Goal: Information Seeking & Learning: Check status

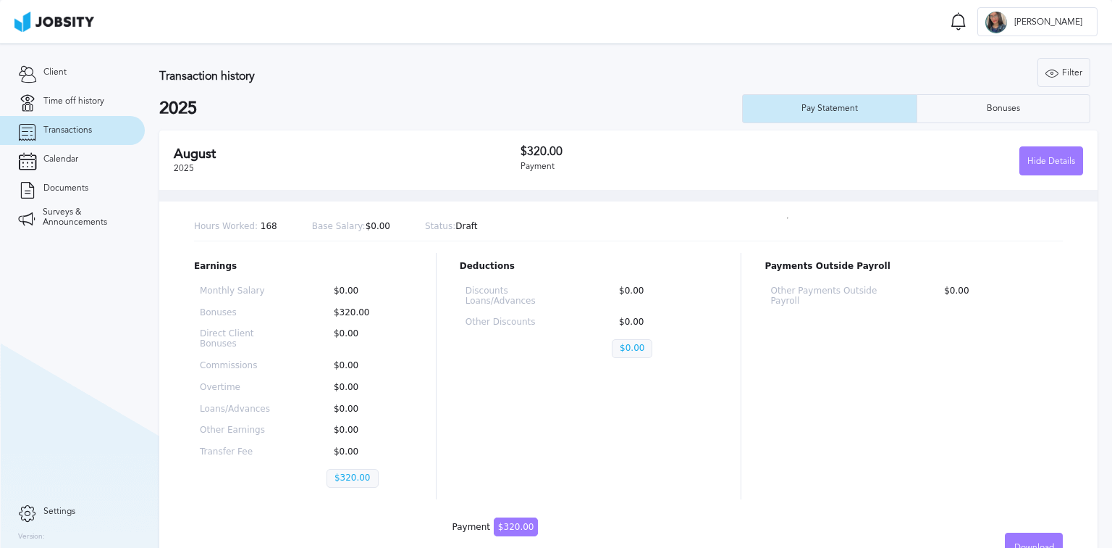
click at [122, 129] on link "Transactions" at bounding box center [72, 130] width 145 height 29
click at [93, 151] on link "Calendar" at bounding box center [72, 159] width 145 height 29
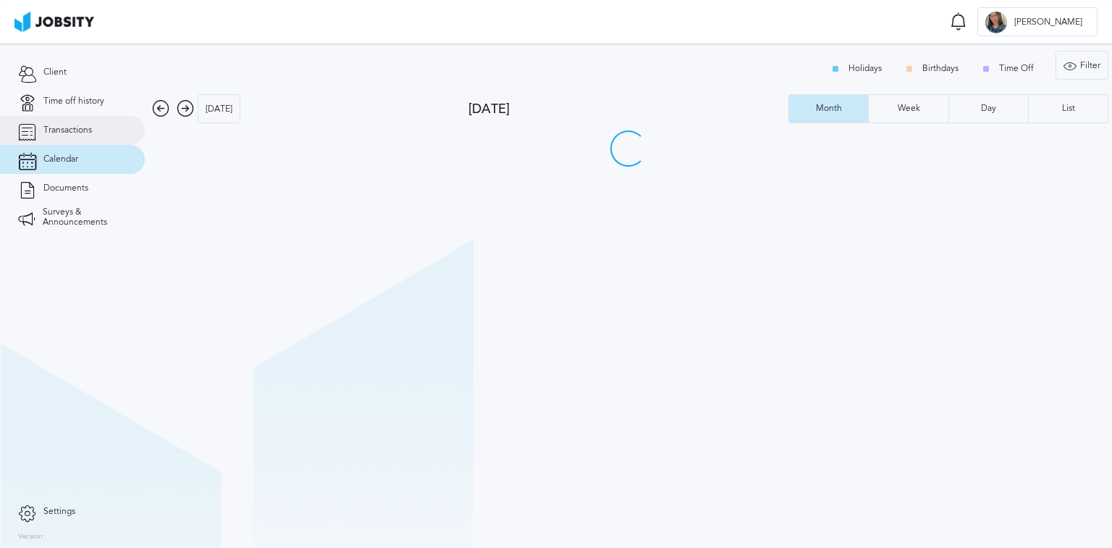
click at [104, 133] on link "Transactions" at bounding box center [72, 130] width 145 height 29
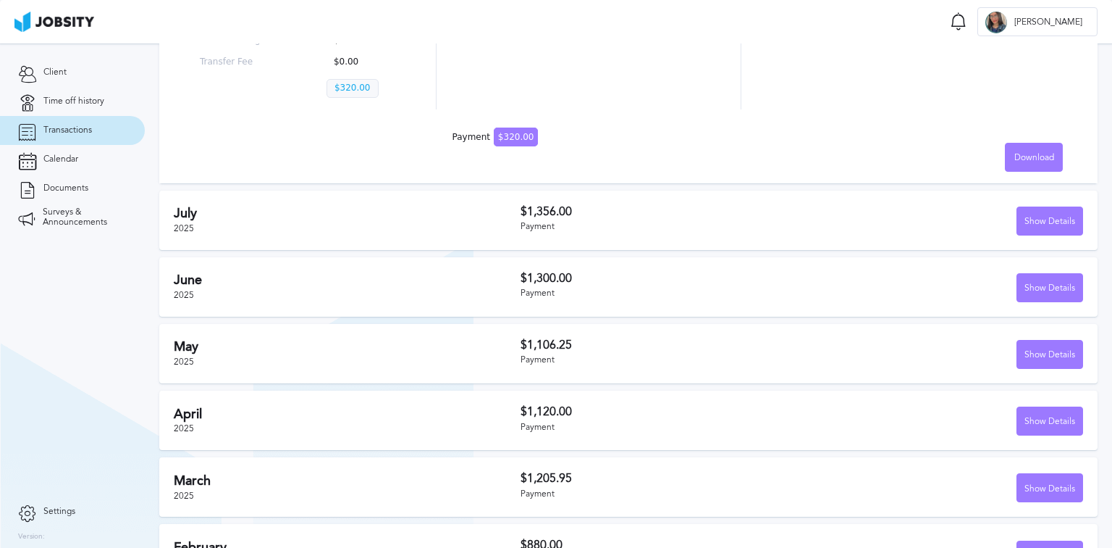
scroll to position [432, 0]
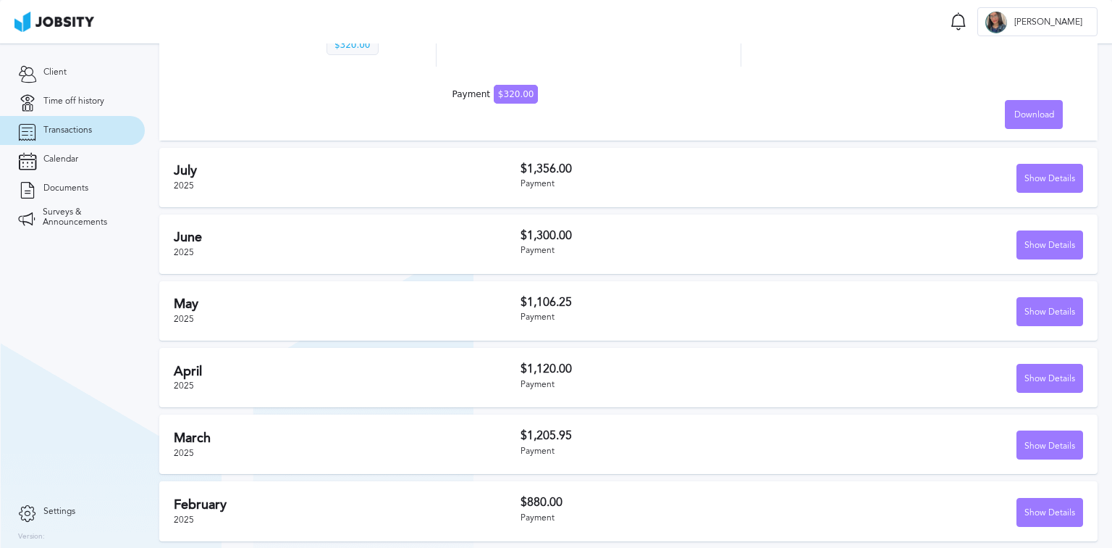
click at [474, 196] on div "July 2025 $1,356.00 Payment Show Details" at bounding box center [628, 177] width 939 height 59
click at [485, 186] on div "July 2025" at bounding box center [347, 177] width 347 height 28
click at [1049, 176] on div "Show Details" at bounding box center [1050, 178] width 65 height 29
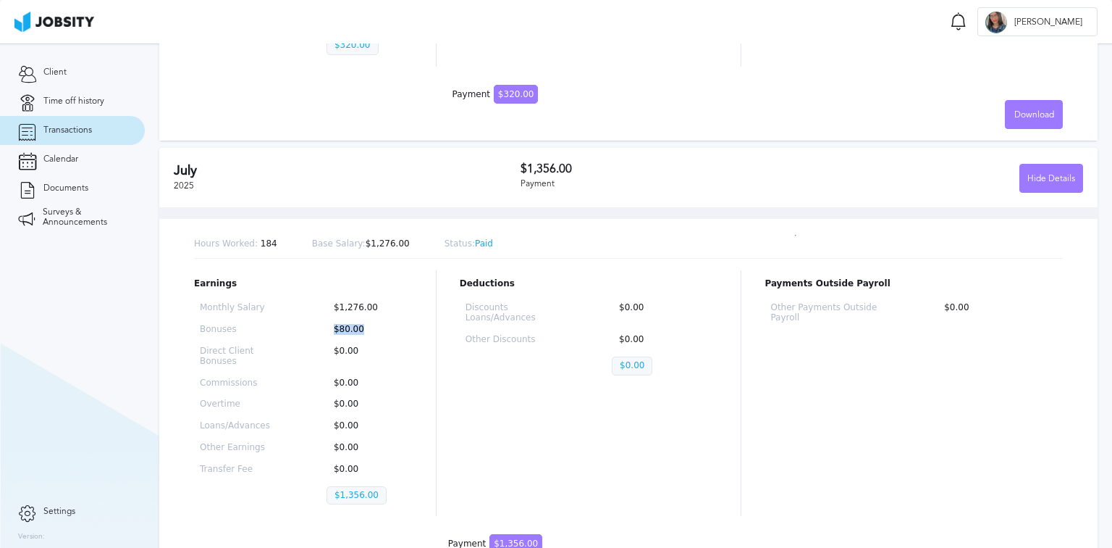
drag, startPoint x: 361, startPoint y: 326, endPoint x: 297, endPoint y: 329, distance: 64.5
click at [303, 334] on div "Monthly Salary $1,276.00 Bonuses $80.00 Direct Client Bonuses $0.00 Commissions…" at bounding box center [303, 406] width 219 height 219
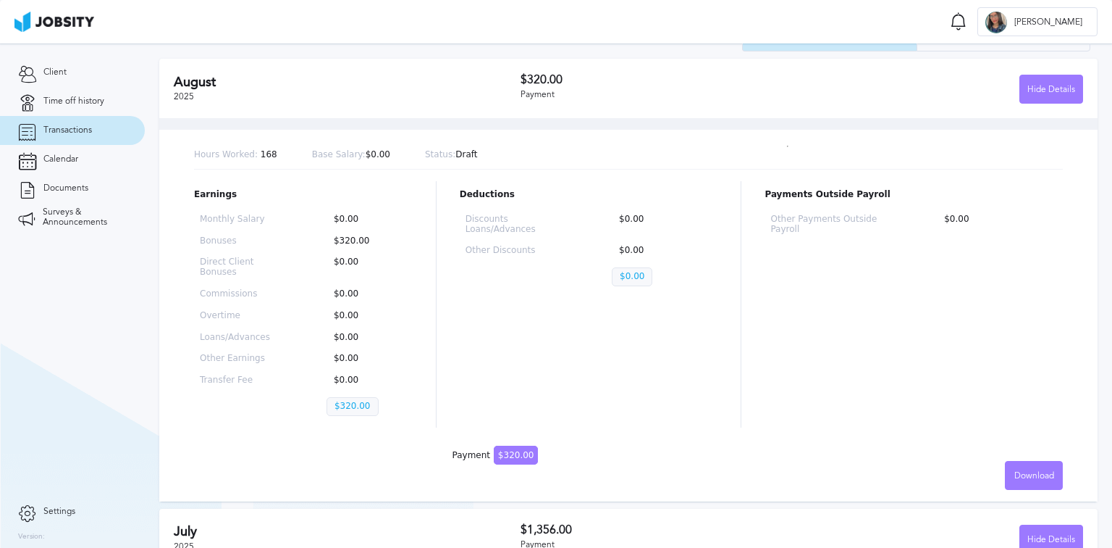
scroll to position [0, 0]
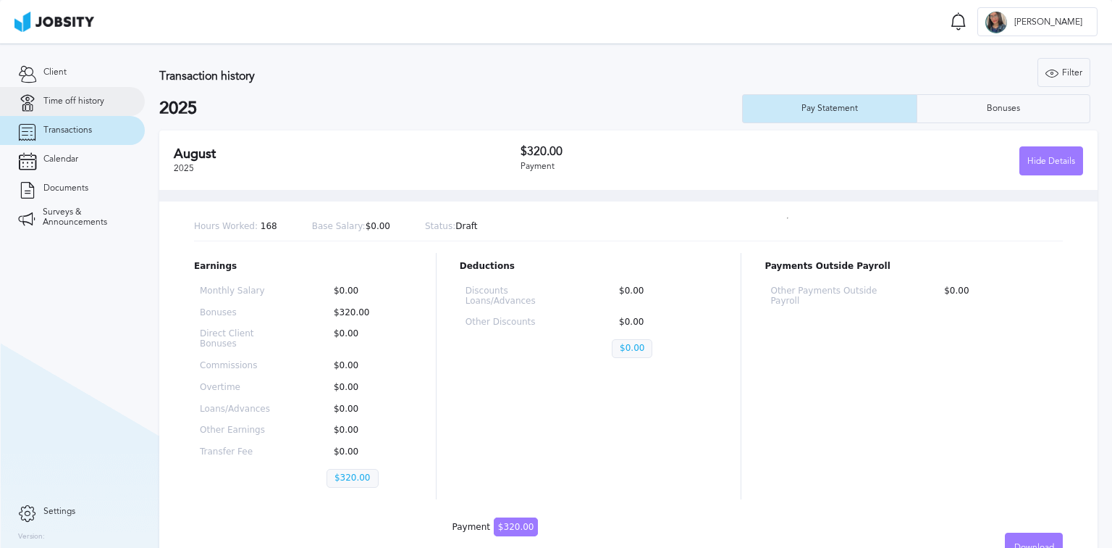
click at [91, 105] on span "Time off history" at bounding box center [73, 101] width 61 height 10
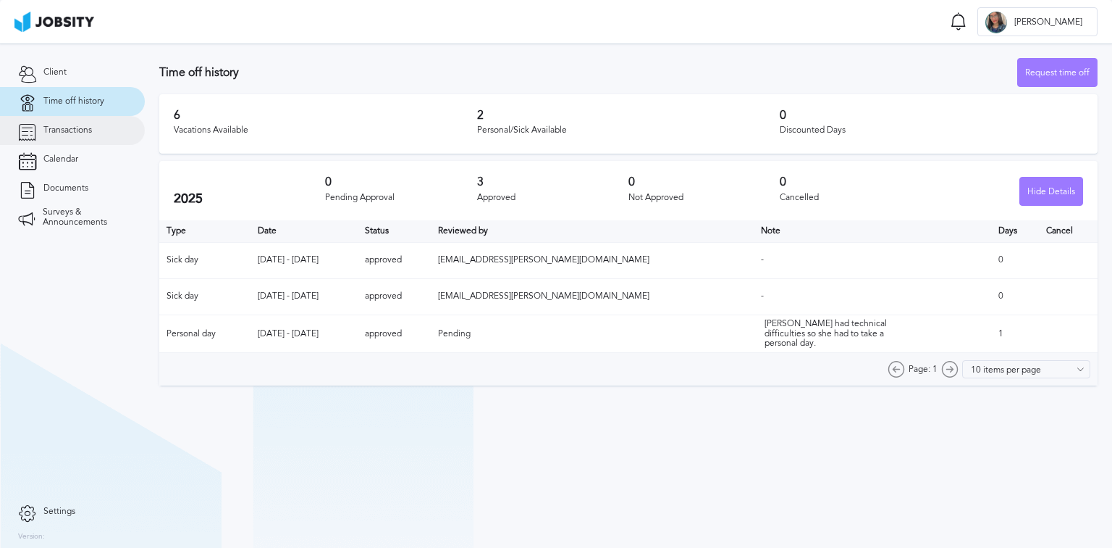
click at [87, 130] on span "Transactions" at bounding box center [67, 130] width 49 height 10
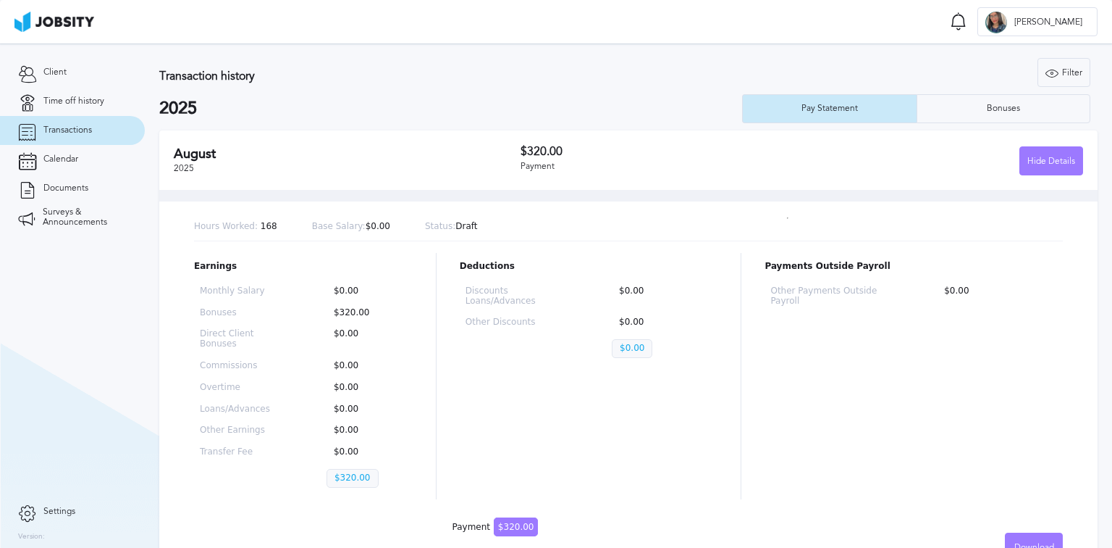
click at [510, 168] on div "August 2025" at bounding box center [347, 160] width 347 height 28
click at [1027, 169] on div "Hide Details" at bounding box center [1051, 161] width 62 height 29
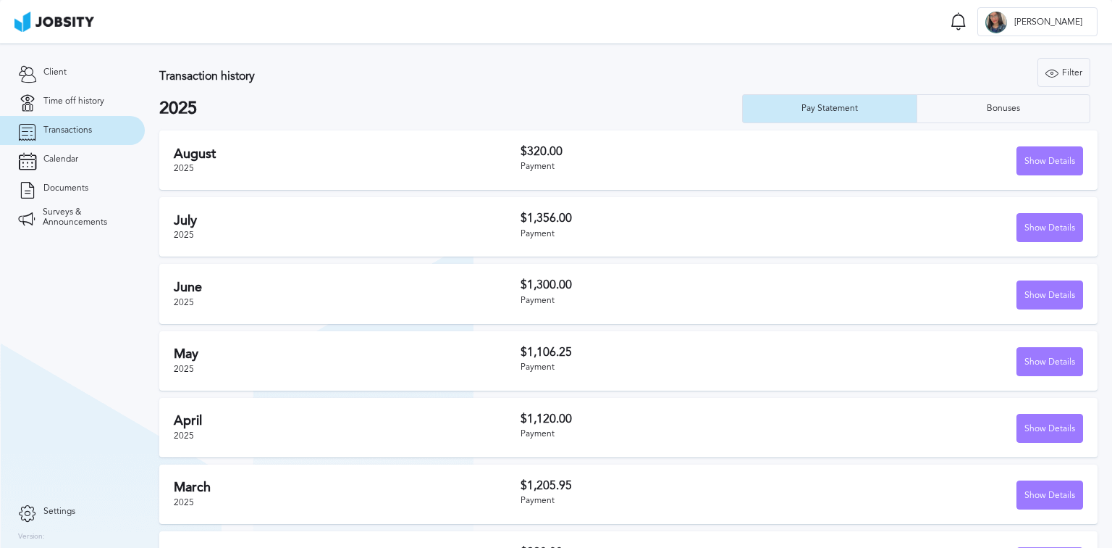
click at [488, 159] on h2 "August" at bounding box center [347, 153] width 347 height 15
click at [1038, 157] on div "Show Details" at bounding box center [1050, 161] width 65 height 29
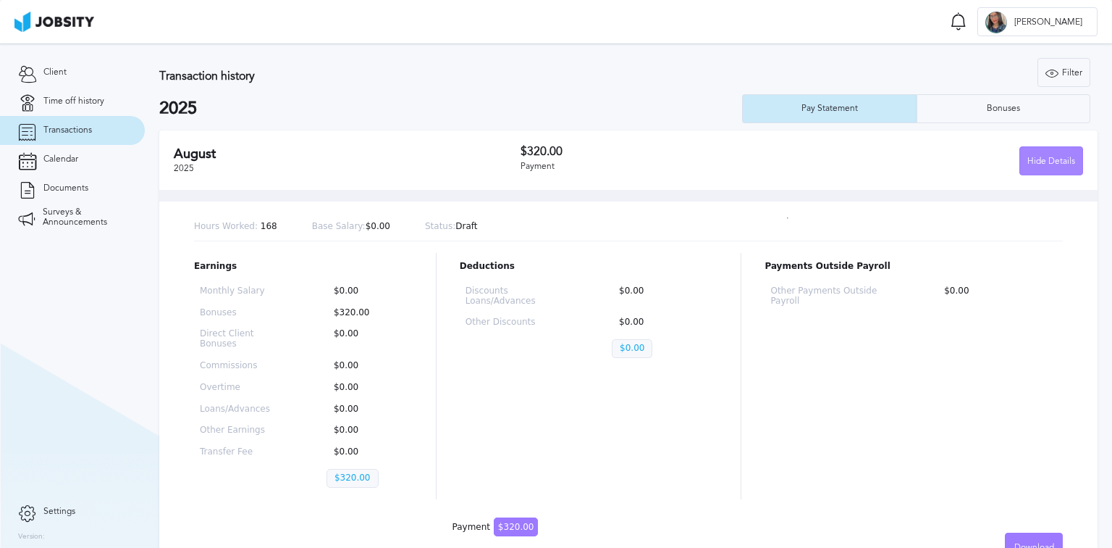
click at [1036, 158] on div "Hide Details" at bounding box center [1051, 161] width 62 height 29
click at [1020, 169] on div "Hide Details" at bounding box center [1051, 161] width 62 height 29
